Goal: Information Seeking & Learning: Check status

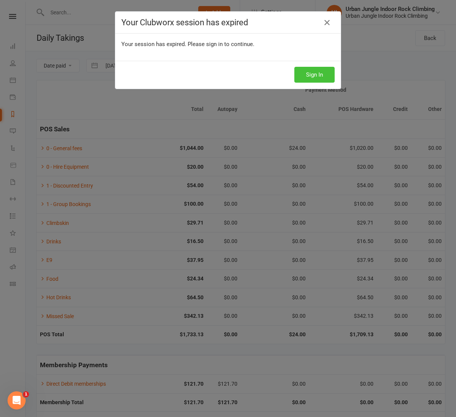
click at [313, 76] on button "Sign In" at bounding box center [314, 75] width 40 height 16
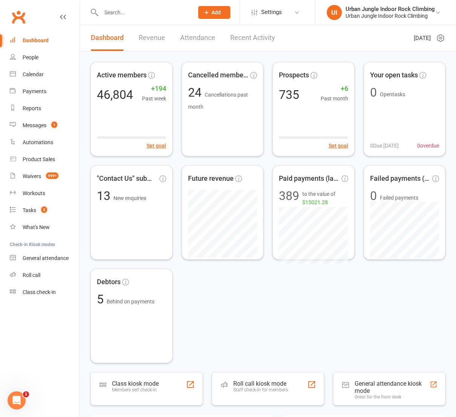
click at [135, 11] on input "text" at bounding box center [144, 12] width 90 height 11
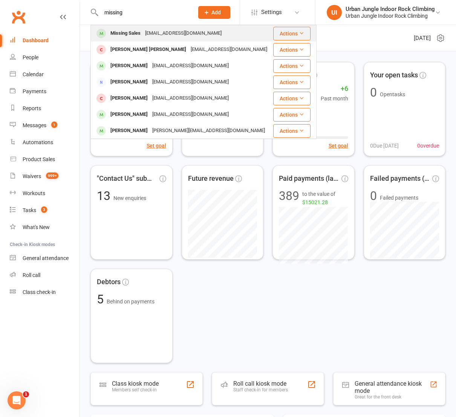
type input "missing"
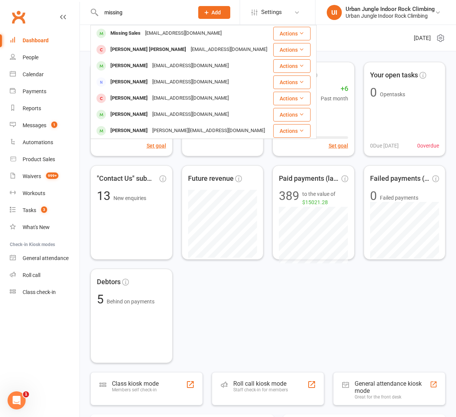
drag, startPoint x: 144, startPoint y: 32, endPoint x: 150, endPoint y: 34, distance: 6.0
click at [144, 32] on div "[EMAIL_ADDRESS][DOMAIN_NAME]" at bounding box center [183, 33] width 81 height 11
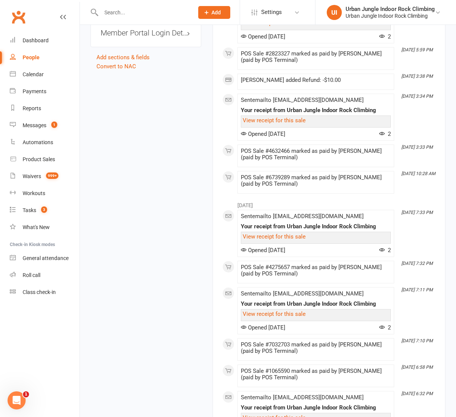
scroll to position [735, 0]
click at [286, 121] on link "View receipt for this sale" at bounding box center [274, 120] width 63 height 7
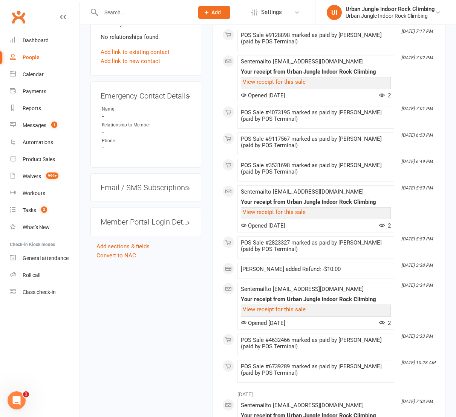
scroll to position [544, 0]
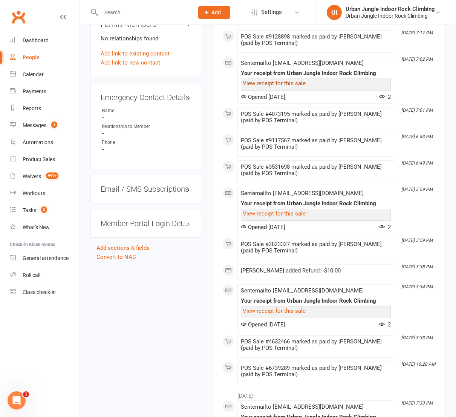
click at [281, 83] on link "View receipt for this sale" at bounding box center [274, 83] width 63 height 7
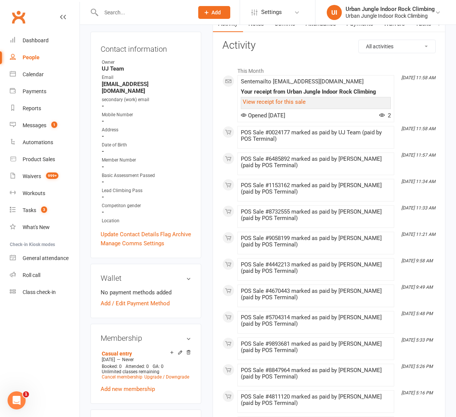
scroll to position [74, 0]
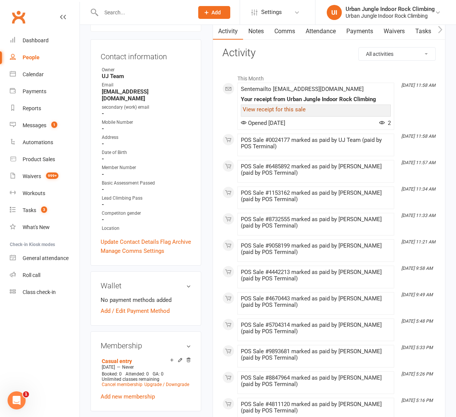
click at [279, 111] on link "View receipt for this sale" at bounding box center [274, 109] width 63 height 7
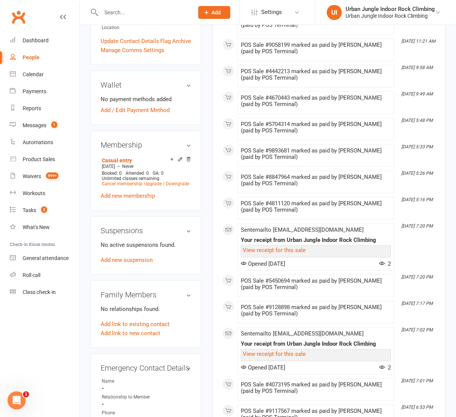
scroll to position [286, 0]
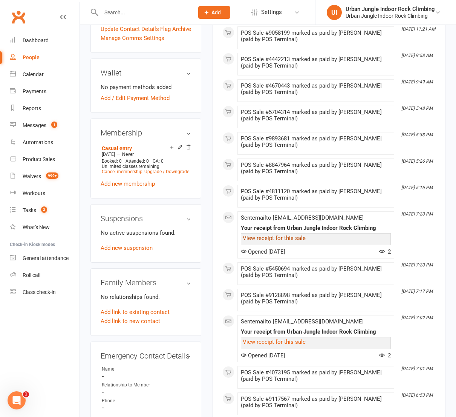
click at [271, 236] on link "View receipt for this sale" at bounding box center [274, 238] width 63 height 7
click at [290, 342] on link "View receipt for this sale" at bounding box center [274, 341] width 63 height 7
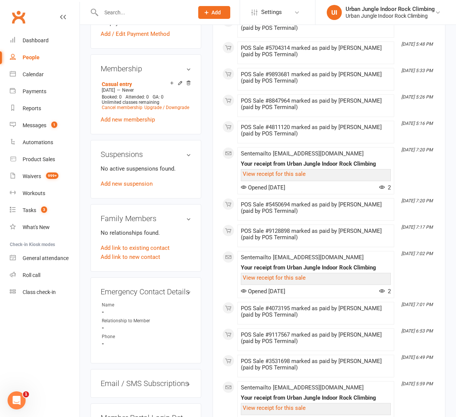
scroll to position [351, 0]
click at [298, 277] on link "View receipt for this sale" at bounding box center [274, 277] width 63 height 7
click at [29, 110] on div "Reports" at bounding box center [32, 108] width 18 height 6
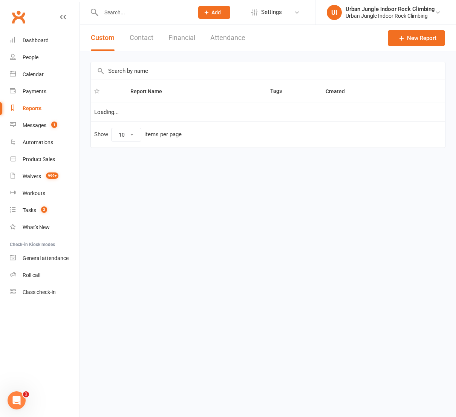
select select "100"
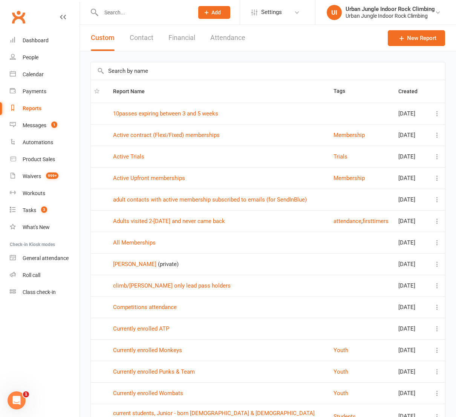
click at [176, 40] on button "Financial" at bounding box center [182, 38] width 27 height 26
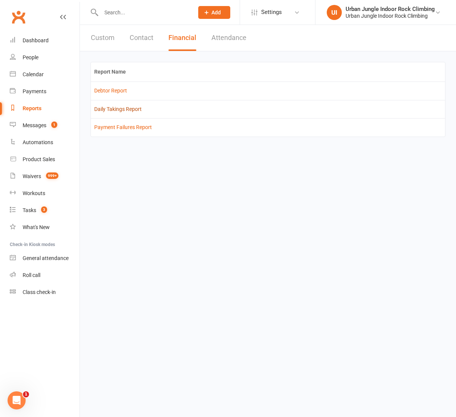
click at [118, 110] on link "Daily Takings Report" at bounding box center [118, 109] width 48 height 6
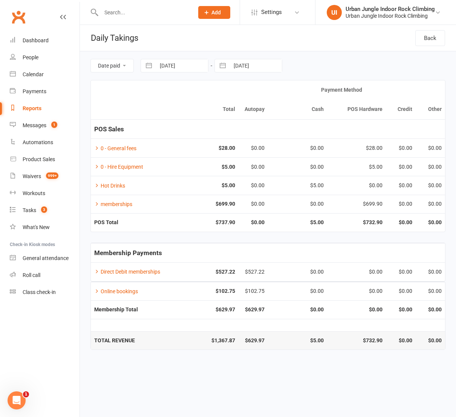
click at [151, 69] on button "button" at bounding box center [149, 65] width 14 height 13
select select "6"
select select "2025"
select select "7"
select select "2025"
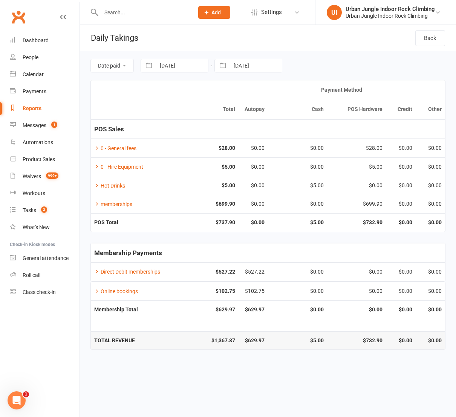
select select "8"
select select "2025"
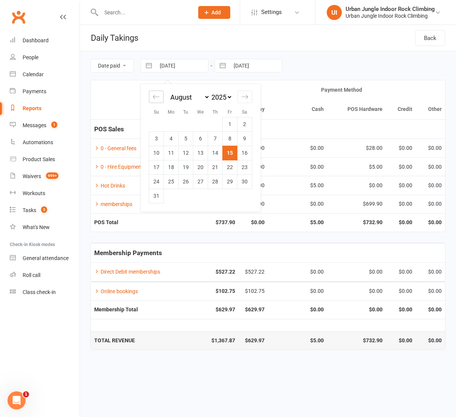
click at [158, 96] on icon "Move backward to switch to the previous month." at bounding box center [156, 96] width 7 height 7
select select "5"
select select "2025"
drag, startPoint x: 202, startPoint y: 181, endPoint x: 215, endPoint y: 153, distance: 30.9
click at [202, 179] on td "30" at bounding box center [200, 181] width 15 height 14
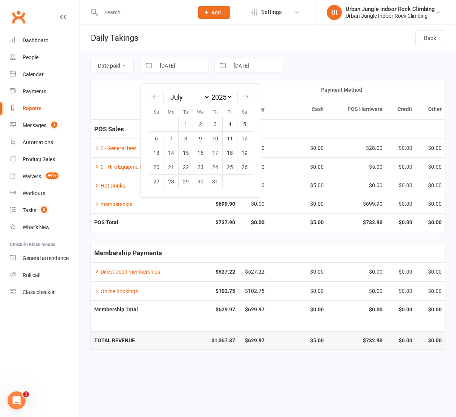
type input "[DATE]"
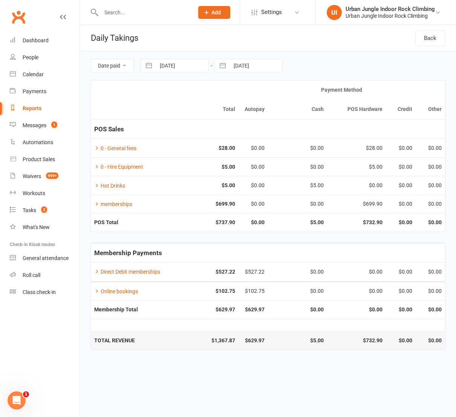
select select "6"
select select "2025"
select select "7"
select select "2025"
select select "8"
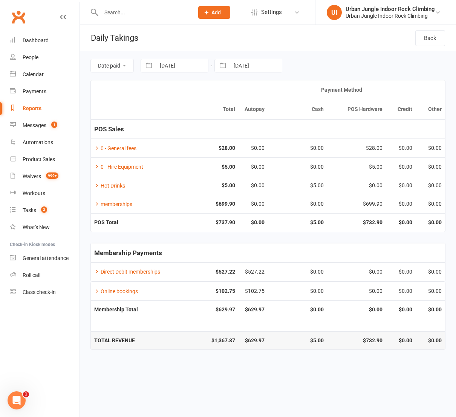
select select "2025"
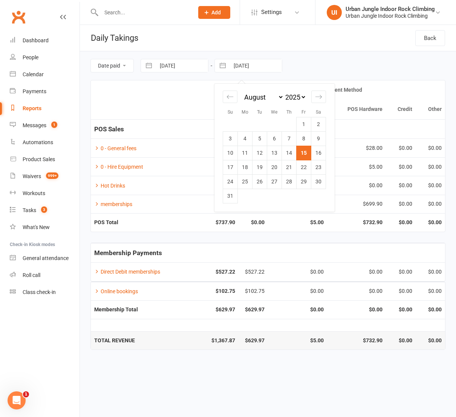
click at [231, 66] on input "[DATE]" at bounding box center [256, 65] width 52 height 13
click at [230, 97] on icon "Move backward to switch to the previous month." at bounding box center [230, 96] width 7 height 7
select select "5"
select select "2025"
click at [276, 184] on td "30" at bounding box center [274, 181] width 15 height 14
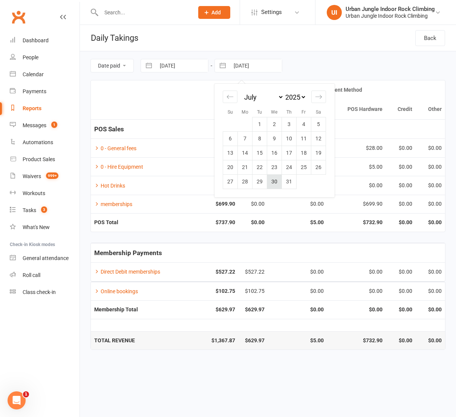
type input "[DATE]"
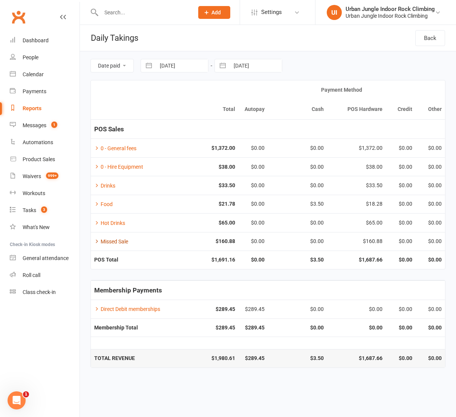
click at [118, 241] on link "Missed Sale" at bounding box center [111, 241] width 34 height 6
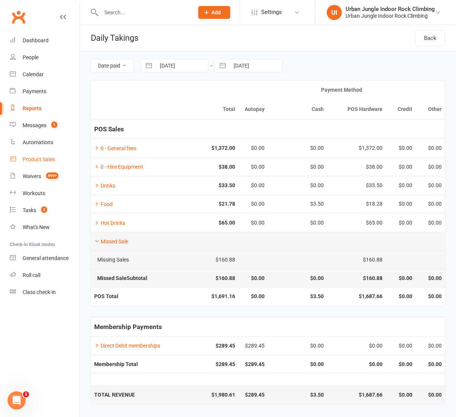
click at [40, 159] on div "Product Sales" at bounding box center [39, 159] width 32 height 6
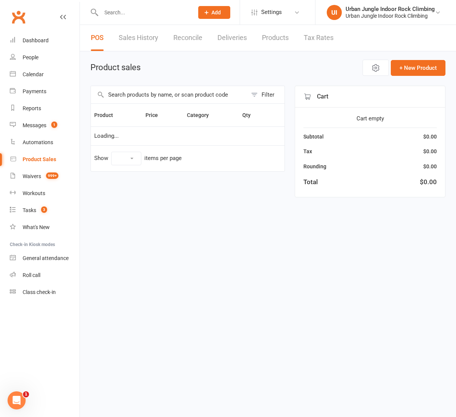
select select "100"
click at [139, 41] on link "Sales History" at bounding box center [139, 38] width 40 height 26
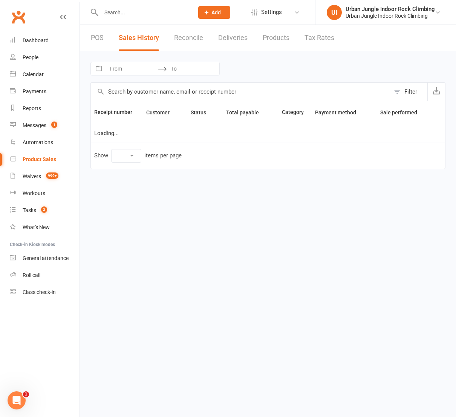
select select "100"
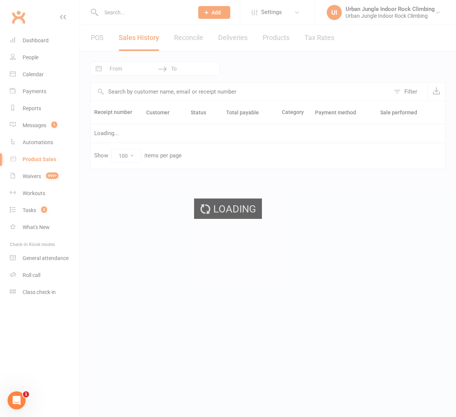
click at [125, 69] on div "Loading" at bounding box center [228, 208] width 456 height 417
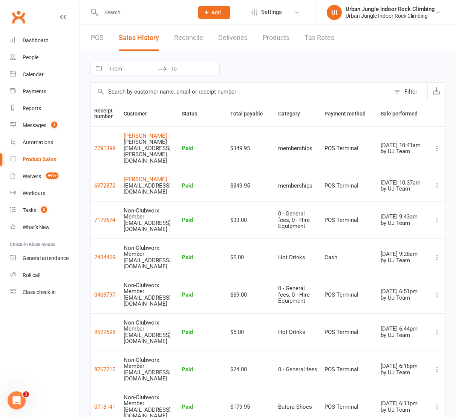
click at [117, 94] on input "text" at bounding box center [240, 92] width 299 height 18
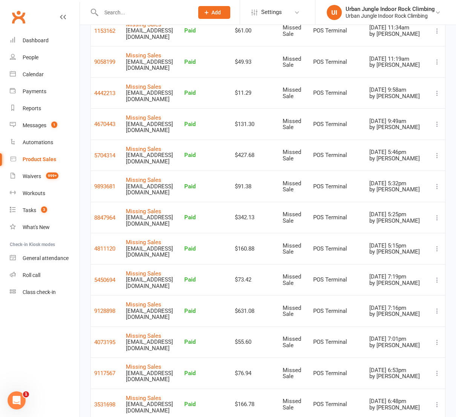
scroll to position [175, 0]
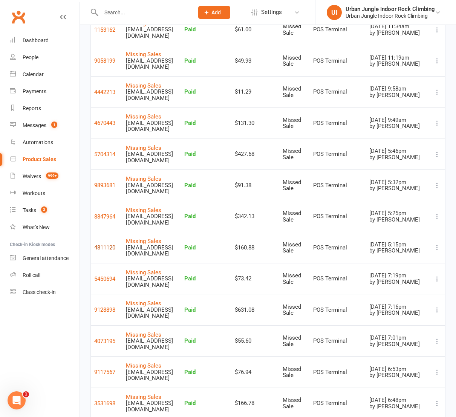
type input "missing"
click at [109, 252] on button "4811120" at bounding box center [104, 247] width 21 height 9
click at [108, 221] on button "8847964" at bounding box center [104, 216] width 21 height 9
